Goal: Browse casually: Explore the website without a specific task or goal

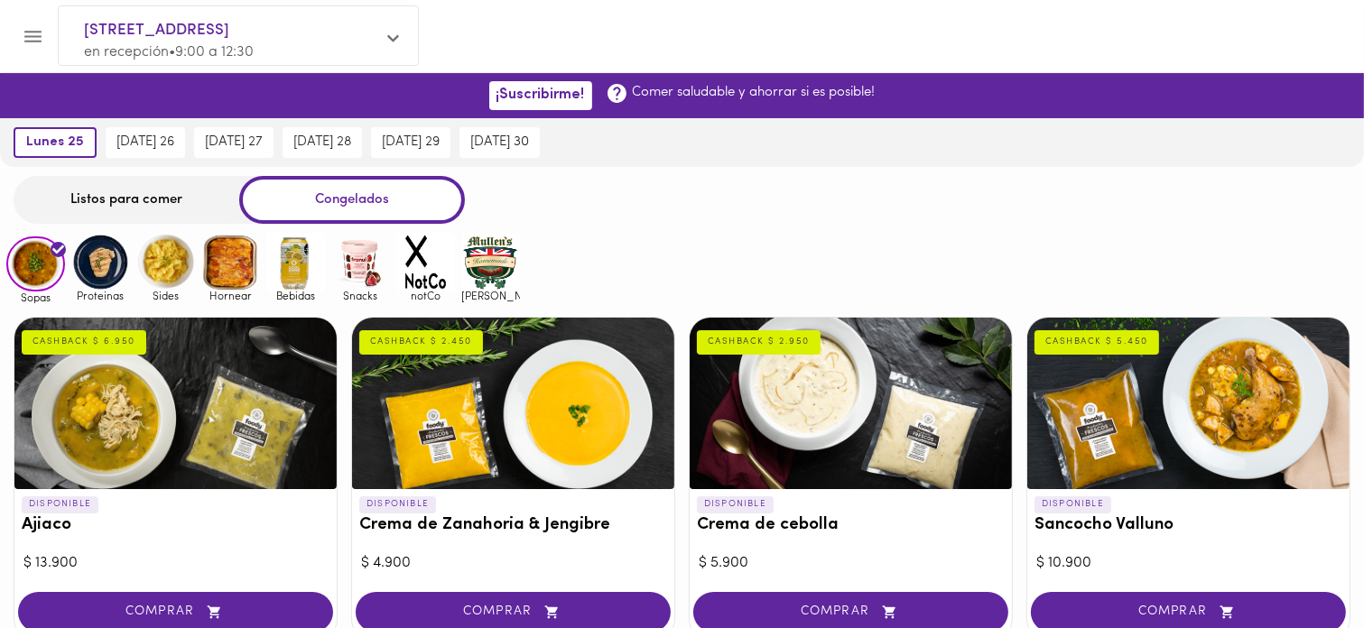
click at [97, 273] on img at bounding box center [100, 262] width 59 height 59
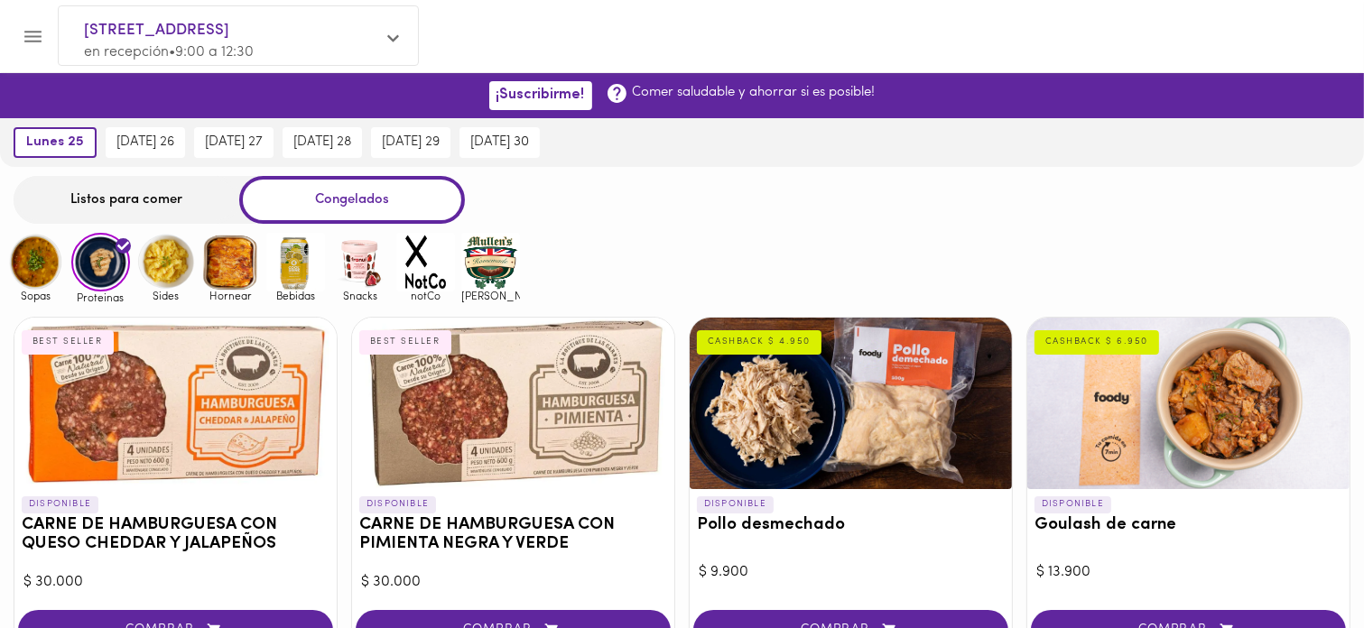
click at [177, 263] on img at bounding box center [165, 262] width 59 height 59
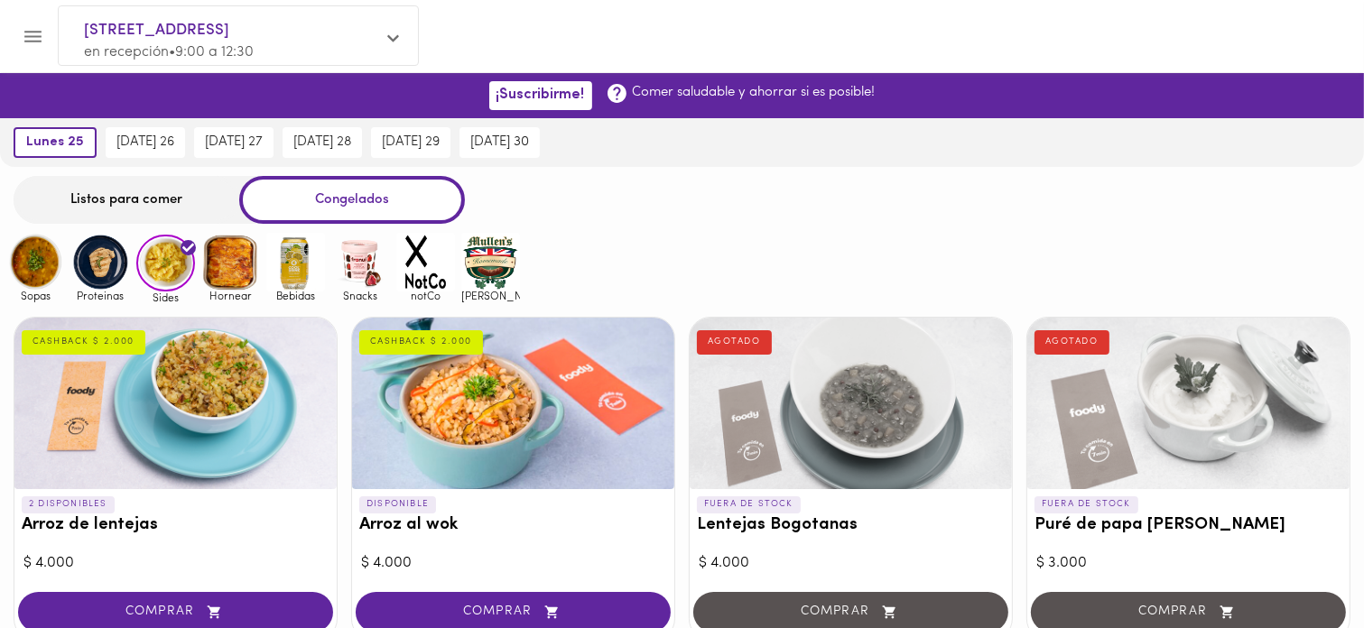
click at [230, 276] on img at bounding box center [230, 262] width 59 height 59
